Goal: Find contact information: Find contact information

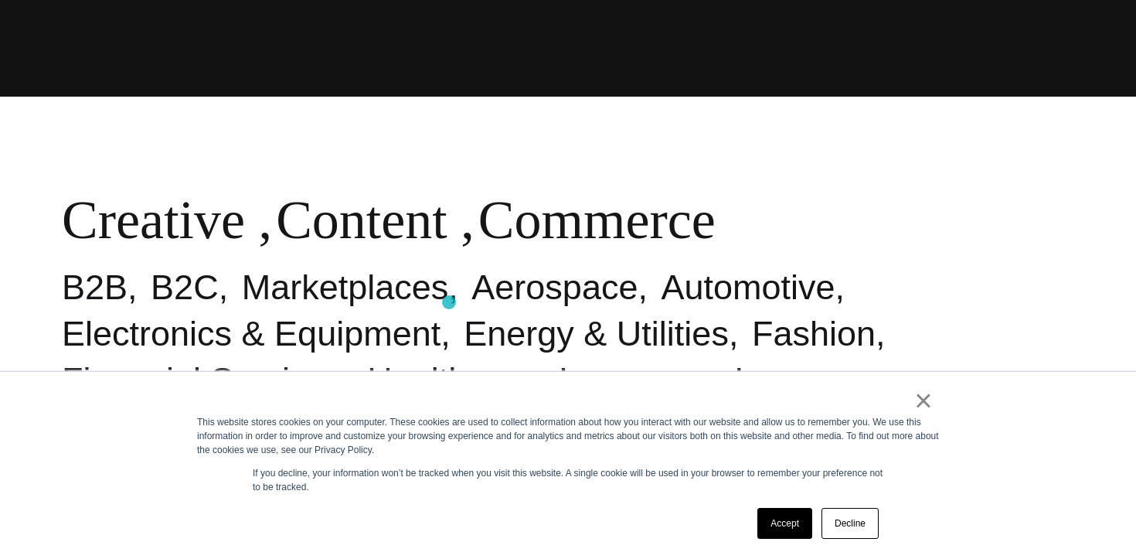
scroll to position [621, 0]
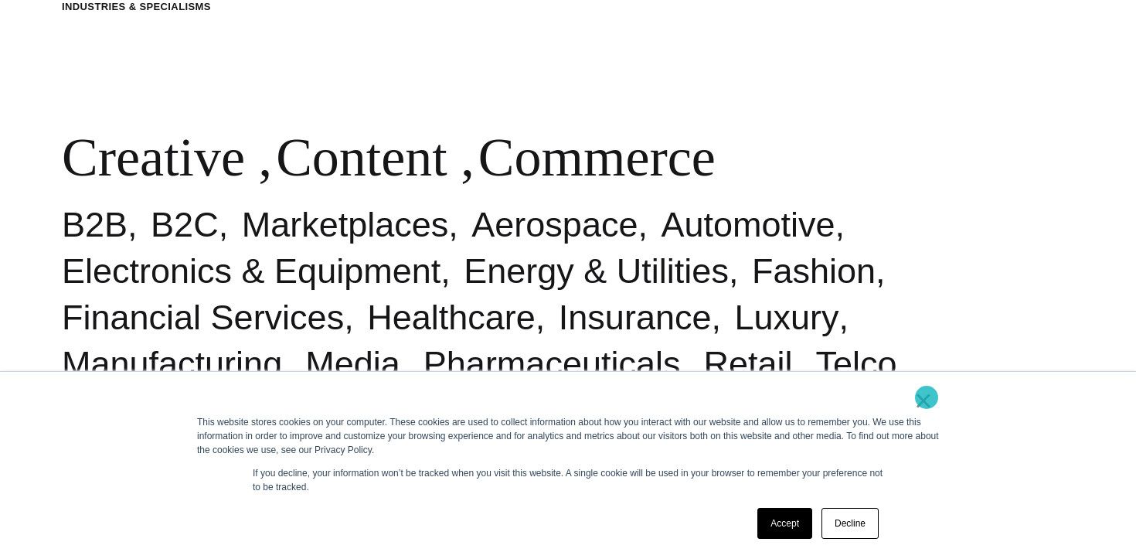
click at [926, 397] on link "×" at bounding box center [923, 400] width 19 height 14
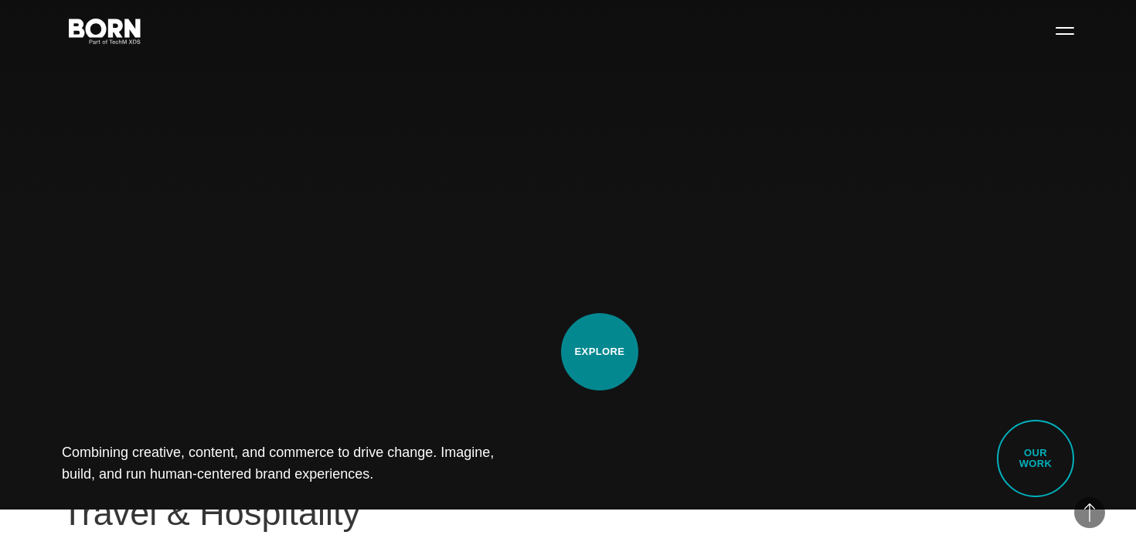
scroll to position [0, 0]
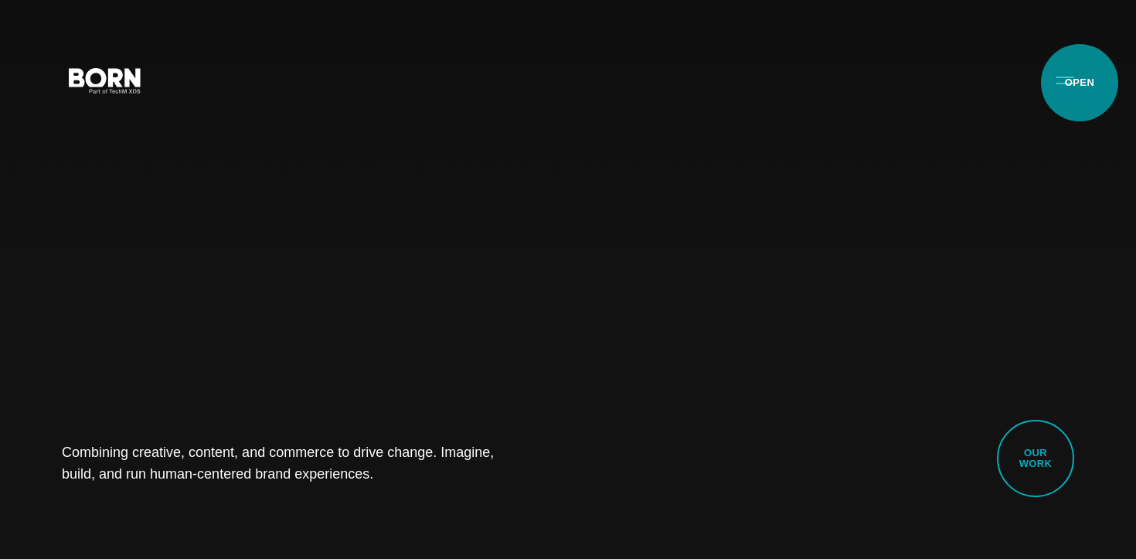
click at [1069, 83] on button "Primary Menu" at bounding box center [1064, 79] width 37 height 32
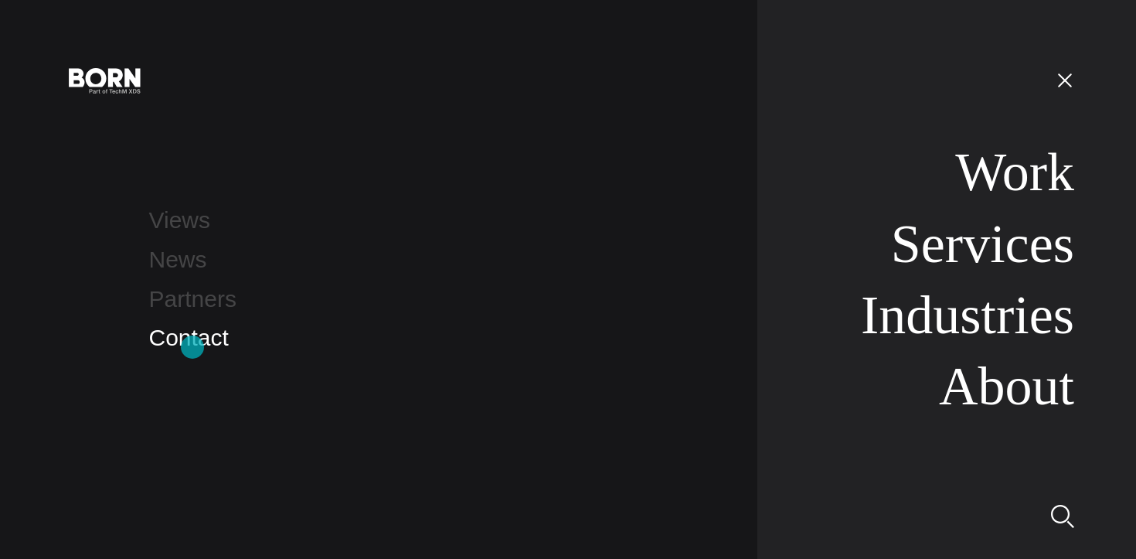
click at [192, 348] on link "Contact" at bounding box center [189, 337] width 80 height 25
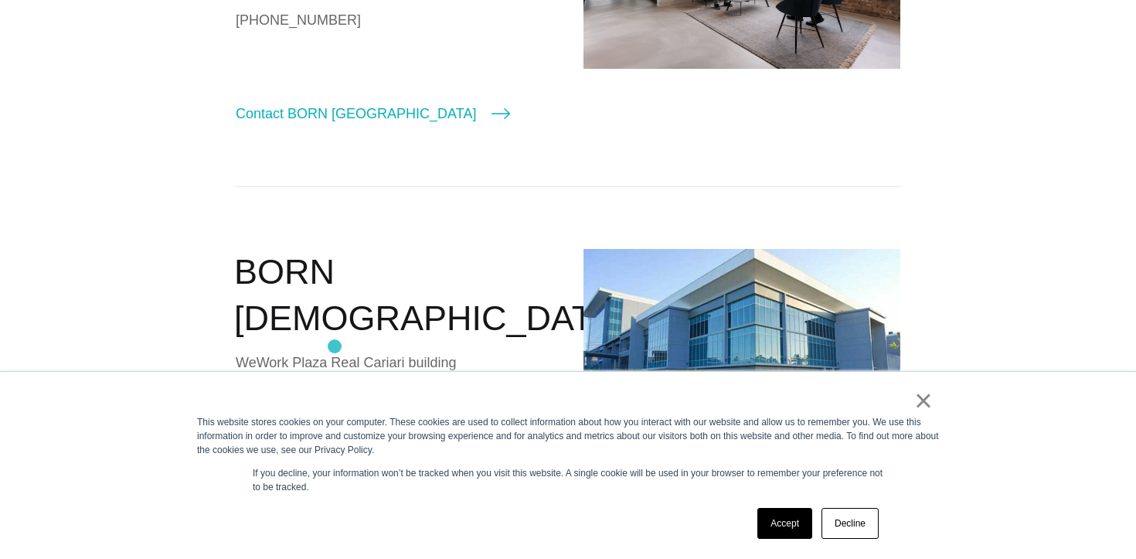
scroll to position [2107, 0]
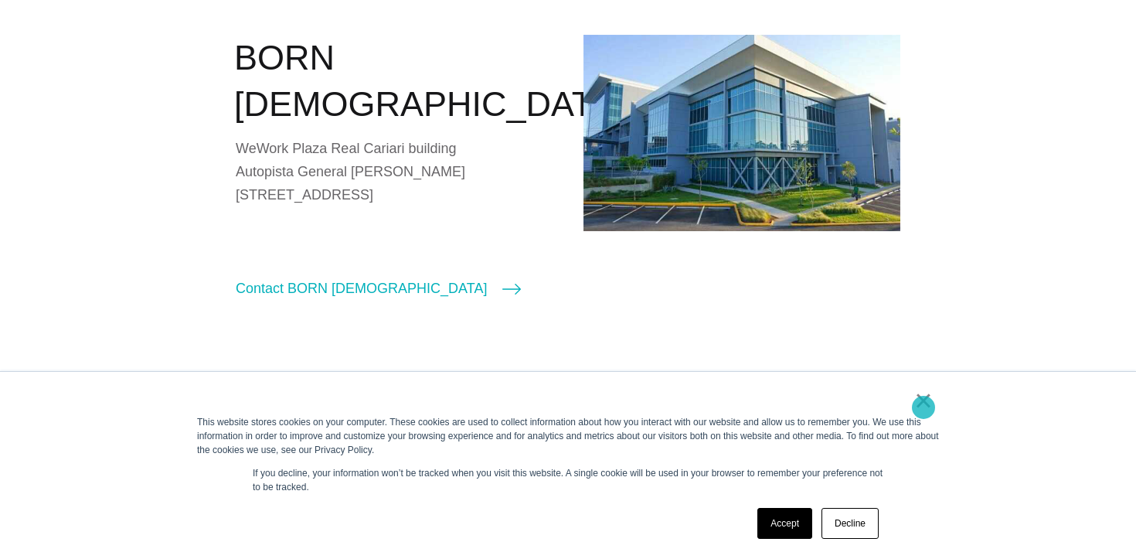
click at [923, 407] on link "×" at bounding box center [923, 400] width 19 height 14
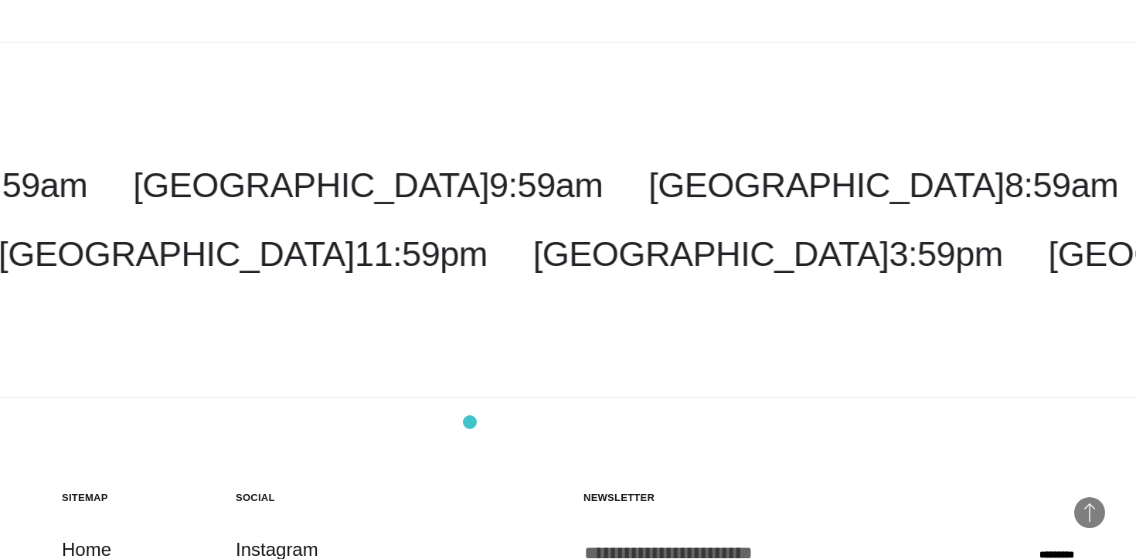
scroll to position [3889, 0]
